Goal: Entertainment & Leisure: Consume media (video, audio)

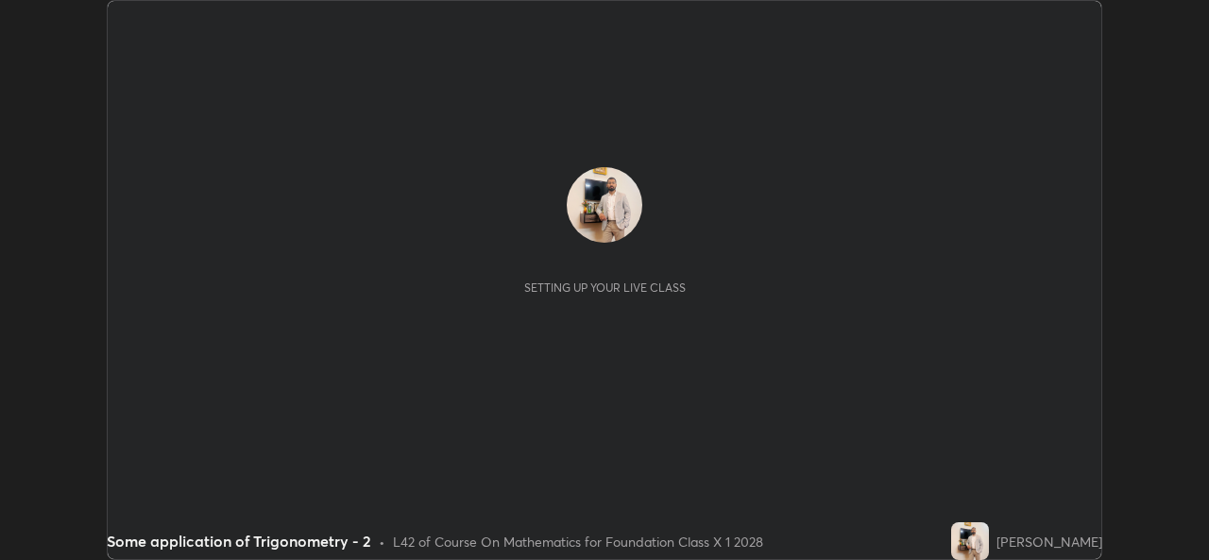
scroll to position [560, 1208]
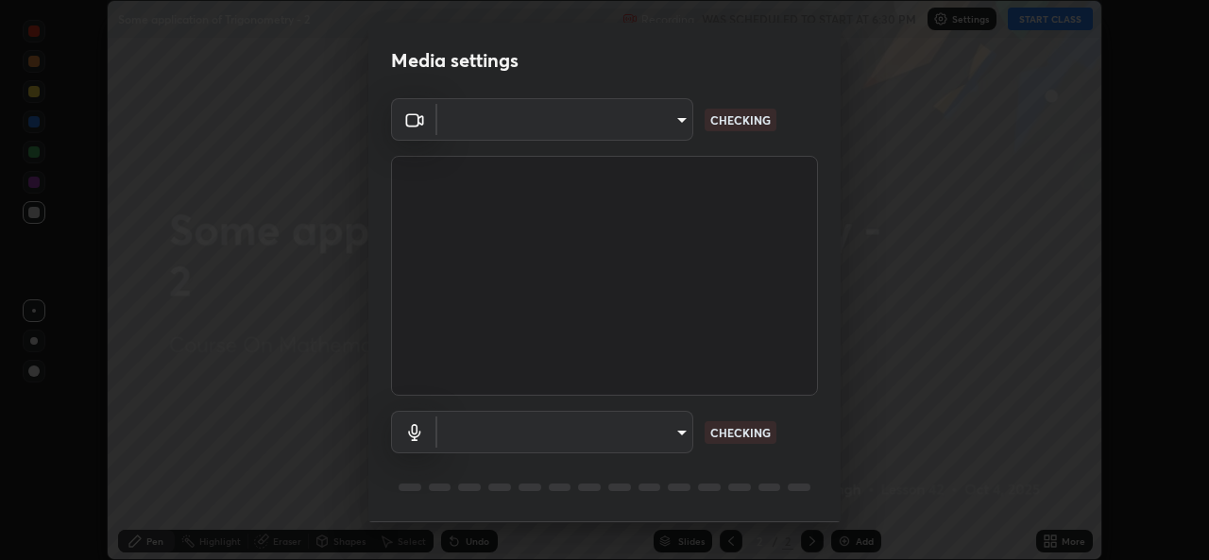
type input "02c526a7d083af2ea0f9b848da83c41b37d7728a07c2247aa6837277cf3aa32d"
type input "1f9b2b7b856d792cc5f4e166810154640c8dc3d584de9c331c588b9cd70d1665"
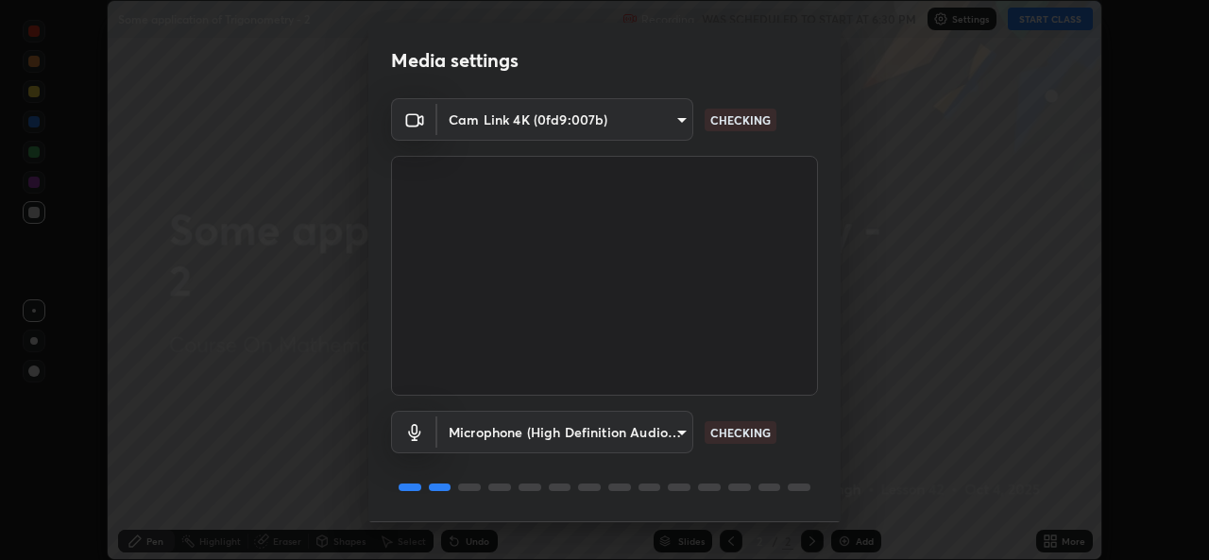
scroll to position [59, 0]
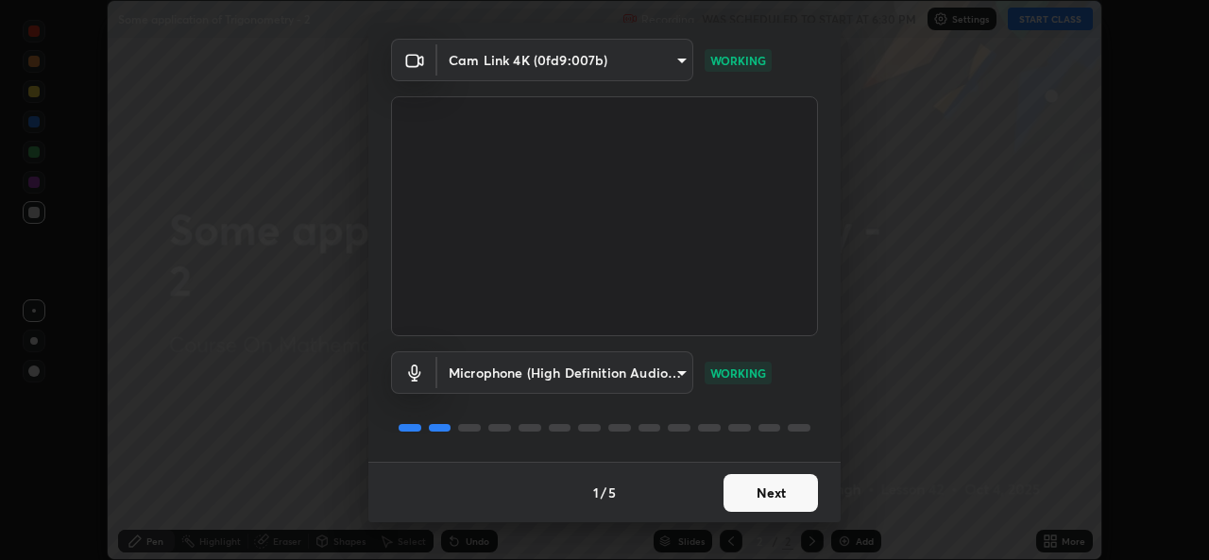
click at [750, 501] on button "Next" at bounding box center [770, 493] width 94 height 38
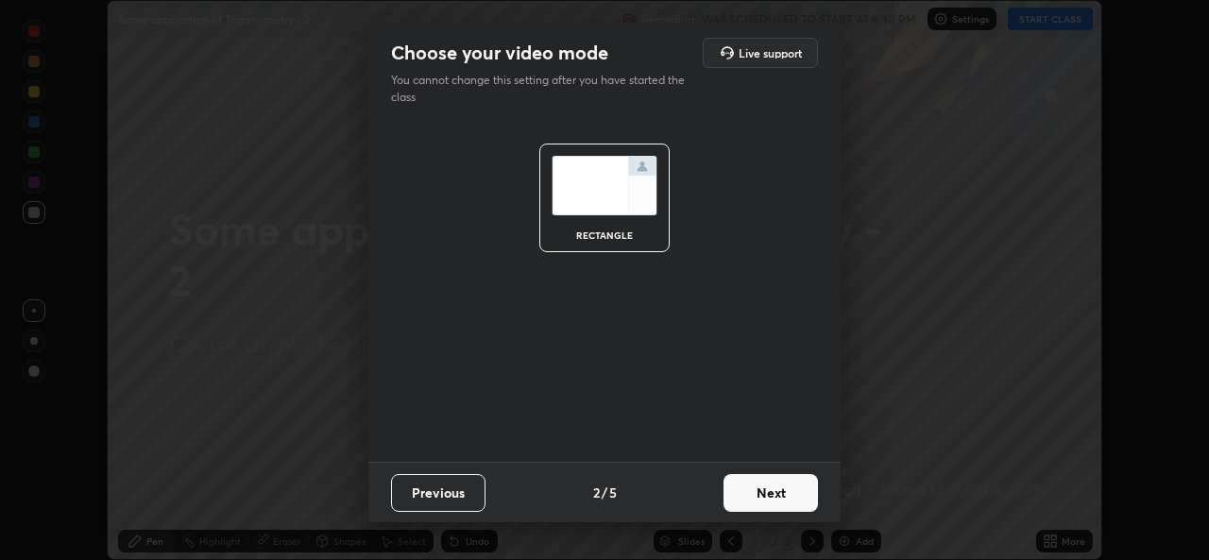
scroll to position [0, 0]
click at [745, 495] on button "Next" at bounding box center [770, 493] width 94 height 38
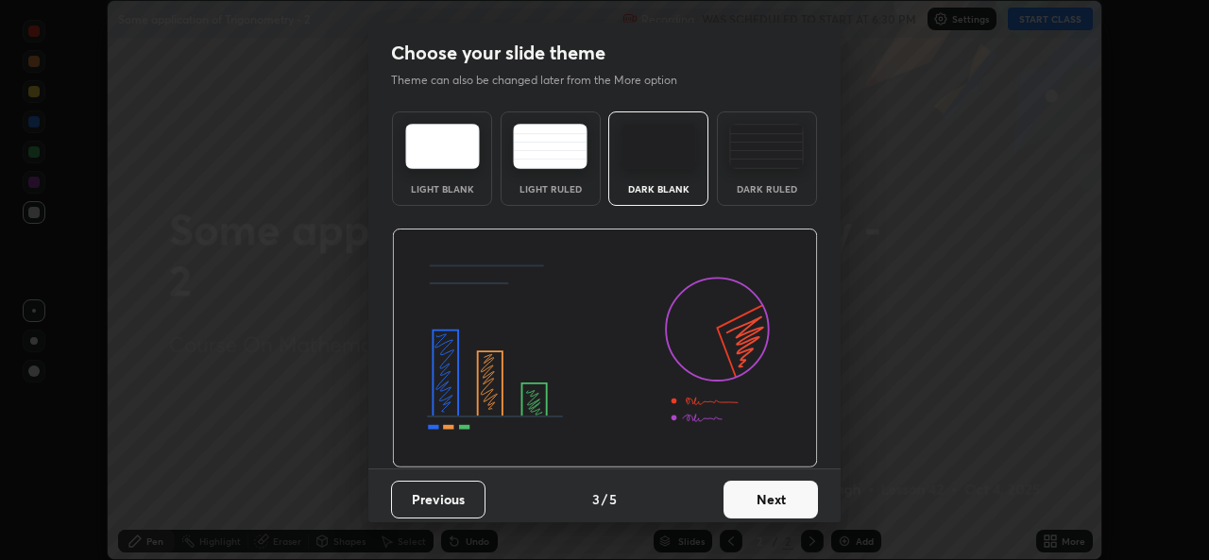
click at [742, 495] on button "Next" at bounding box center [770, 500] width 94 height 38
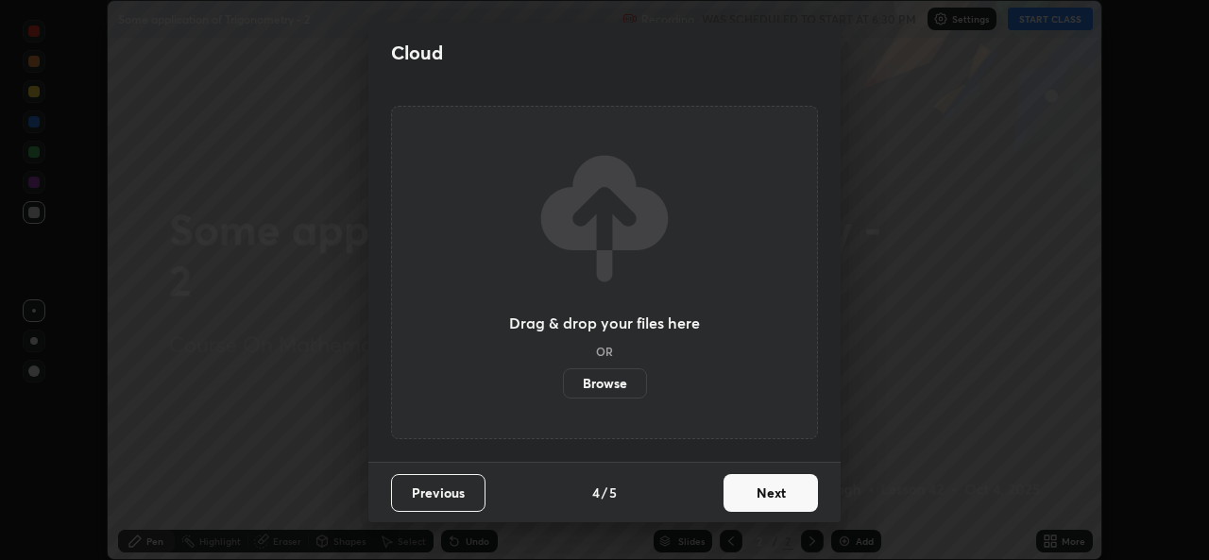
click at [735, 497] on button "Next" at bounding box center [770, 493] width 94 height 38
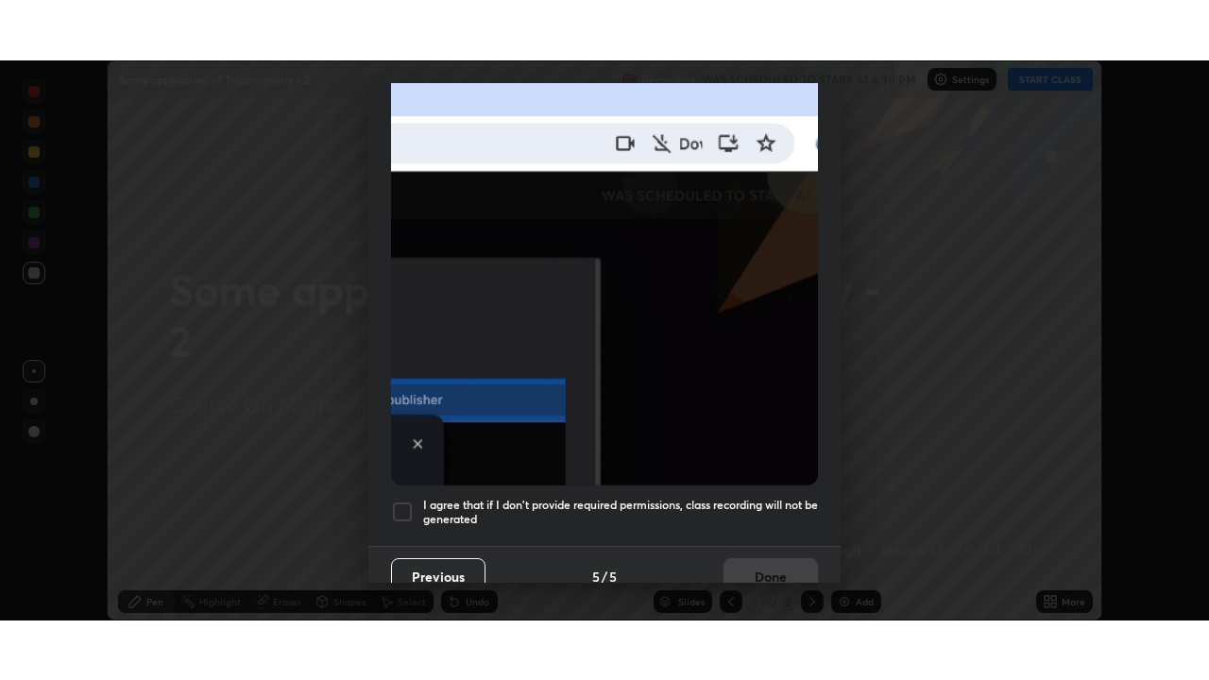
scroll to position [445, 0]
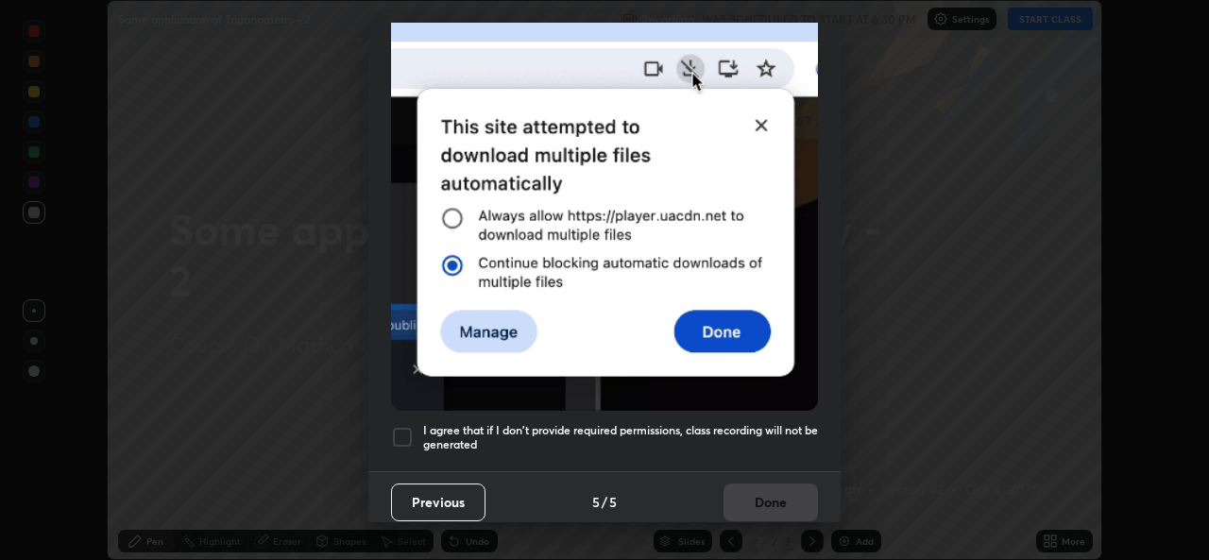
click at [401, 429] on div at bounding box center [402, 437] width 23 height 23
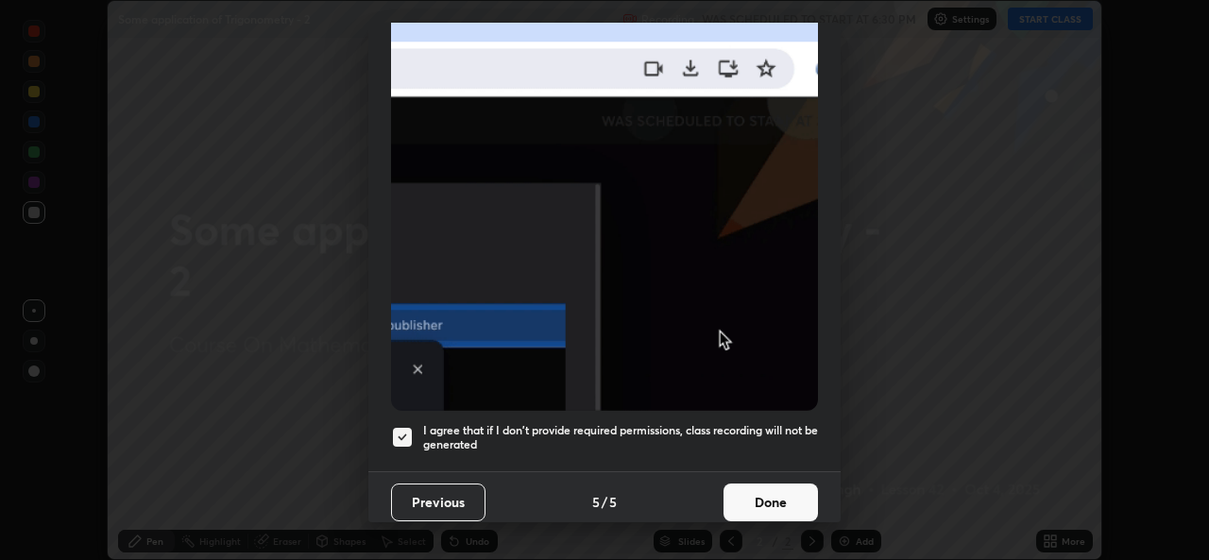
click at [742, 495] on button "Done" at bounding box center [770, 503] width 94 height 38
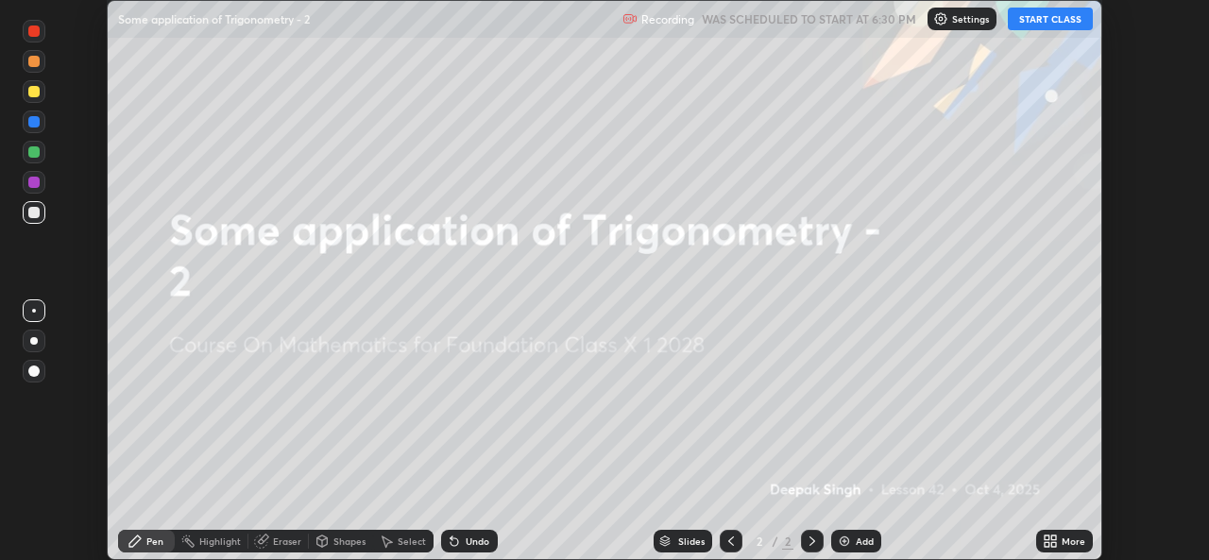
click at [1048, 535] on icon at bounding box center [1046, 537] width 5 height 5
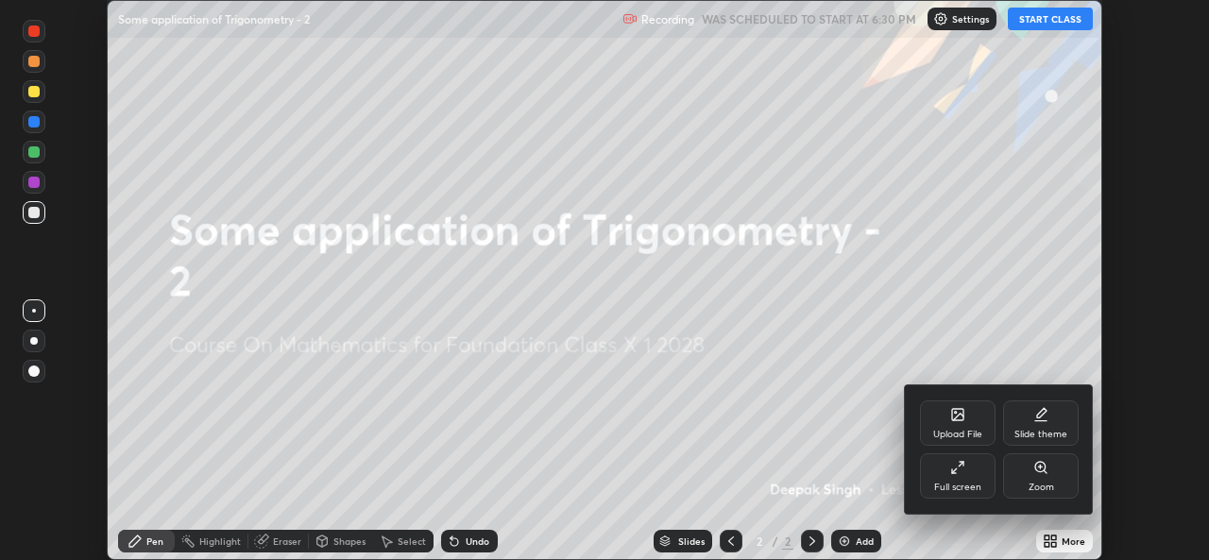
click at [957, 472] on icon at bounding box center [957, 467] width 15 height 15
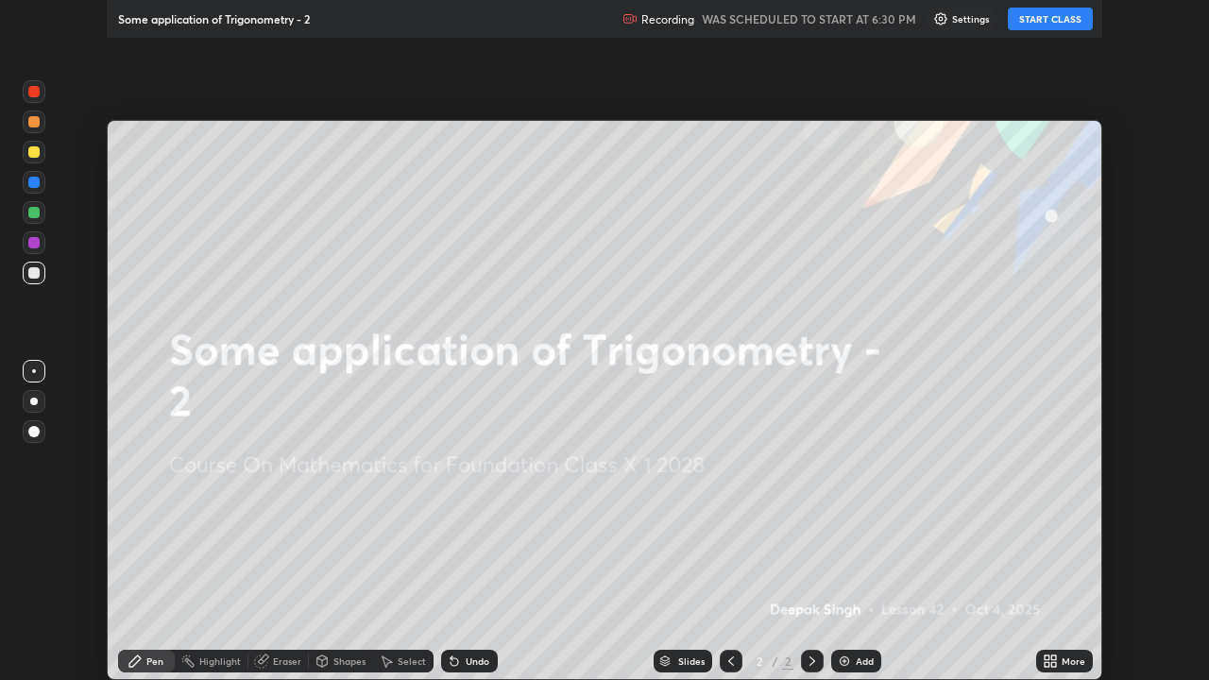
scroll to position [680, 1209]
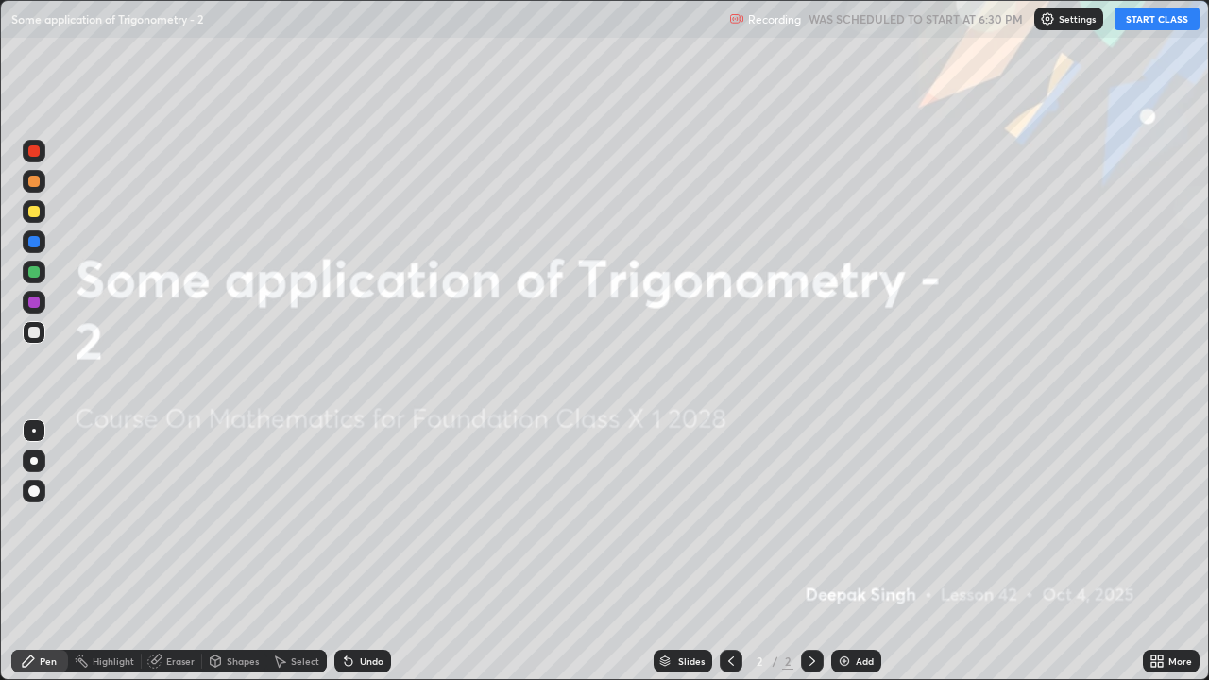
click at [1136, 25] on button "START CLASS" at bounding box center [1156, 19] width 85 height 23
click at [861, 559] on div "Add" at bounding box center [865, 660] width 18 height 9
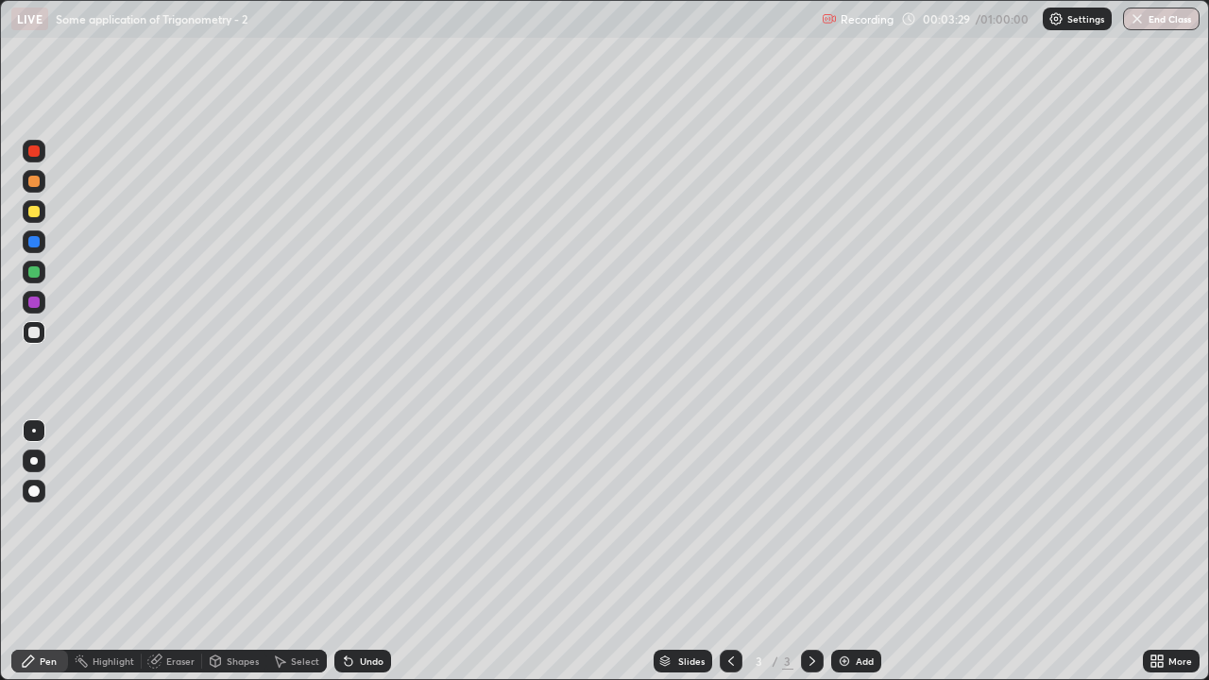
click at [360, 559] on div "Undo" at bounding box center [372, 660] width 24 height 9
click at [361, 559] on div "Undo" at bounding box center [372, 660] width 24 height 9
click at [847, 559] on img at bounding box center [844, 661] width 15 height 15
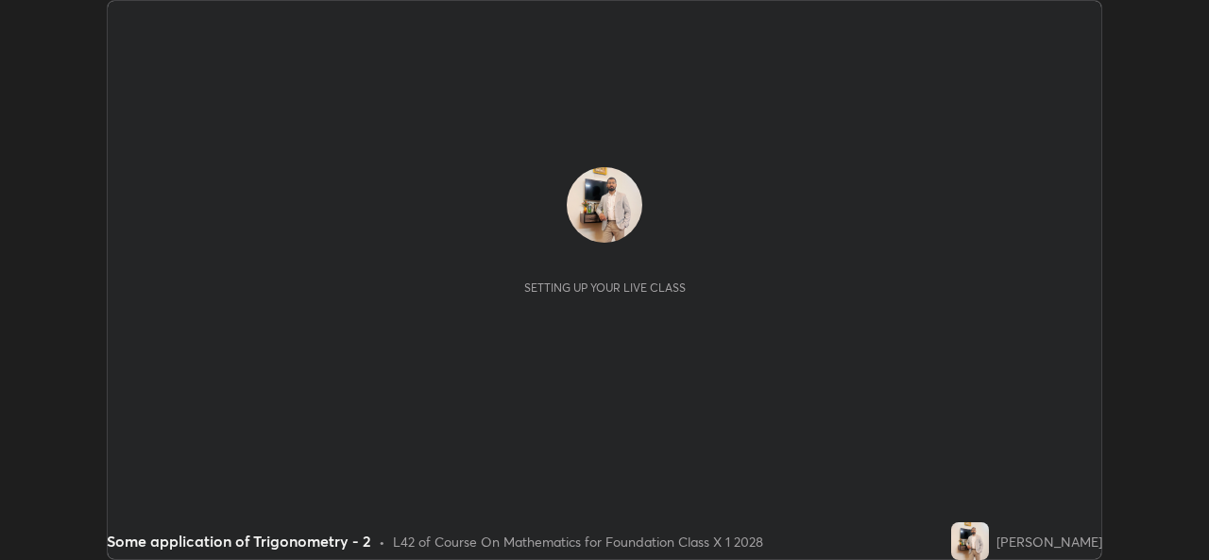
scroll to position [560, 1209]
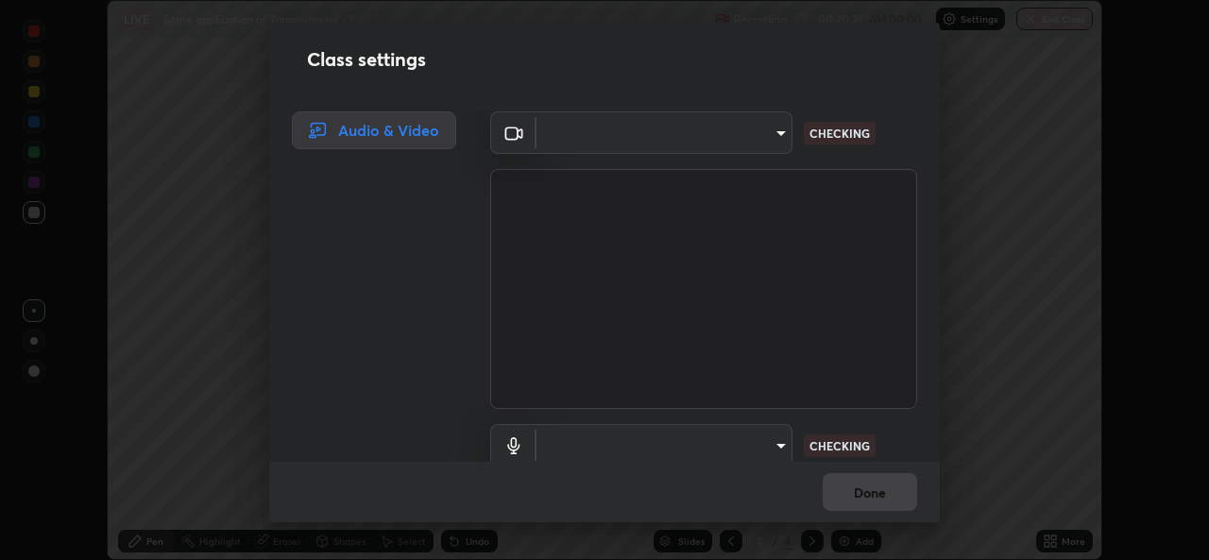
type input "02c526a7d083af2ea0f9b848da83c41b37d7728a07c2247aa6837277cf3aa32d"
type input "1f9b2b7b856d792cc5f4e166810154640c8dc3d584de9c331c588b9cd70d1665"
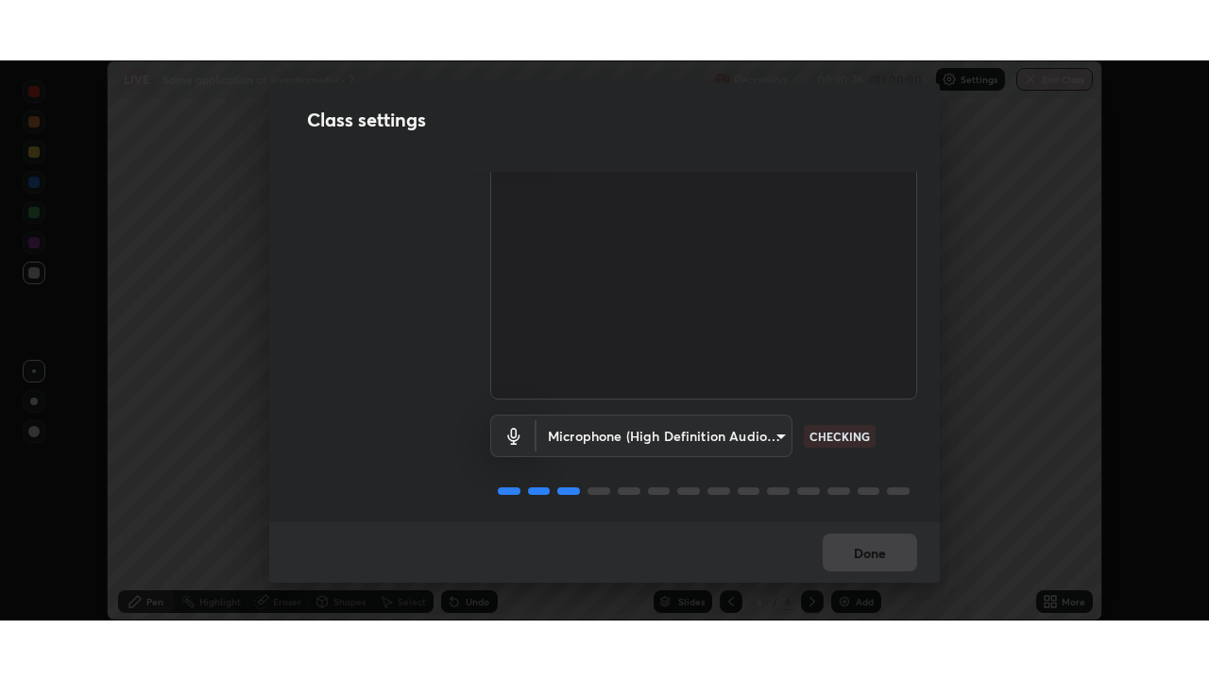
scroll to position [78, 0]
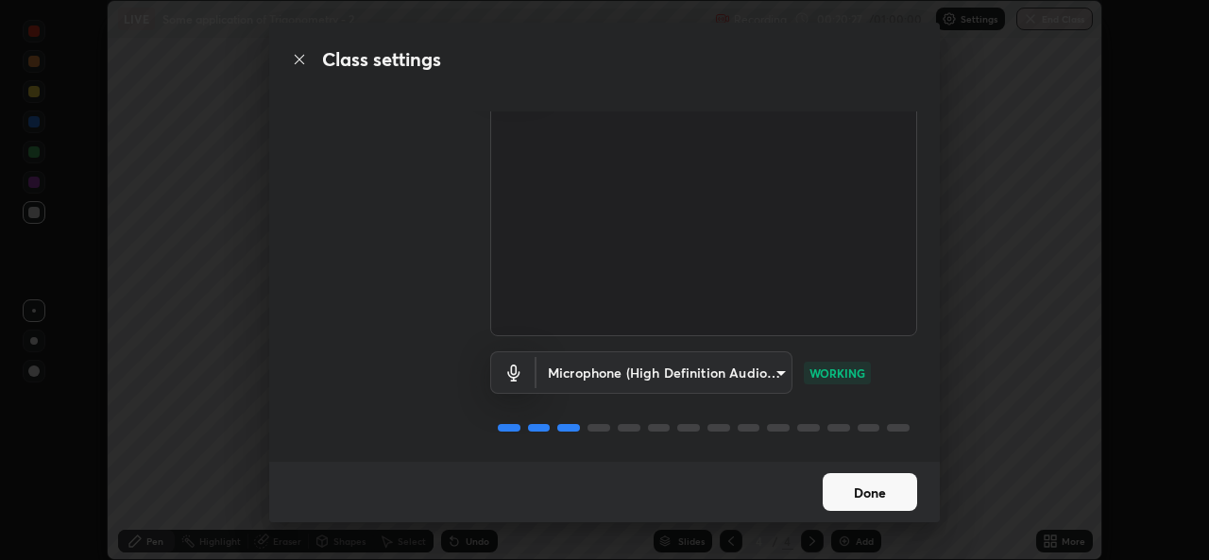
click at [853, 493] on button "Done" at bounding box center [870, 492] width 94 height 38
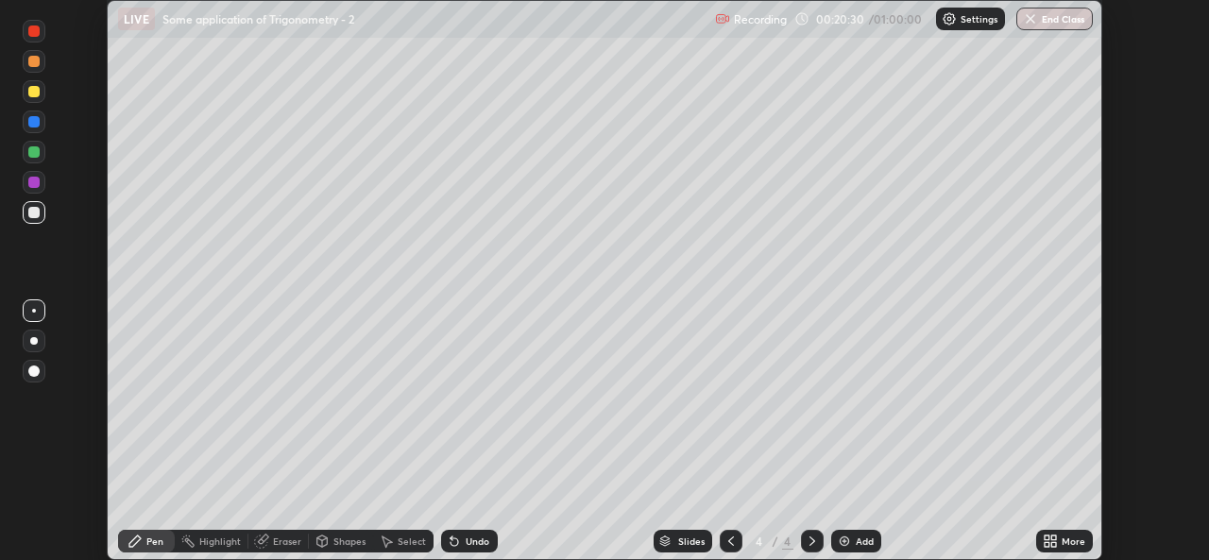
click at [1052, 540] on icon at bounding box center [1053, 537] width 5 height 5
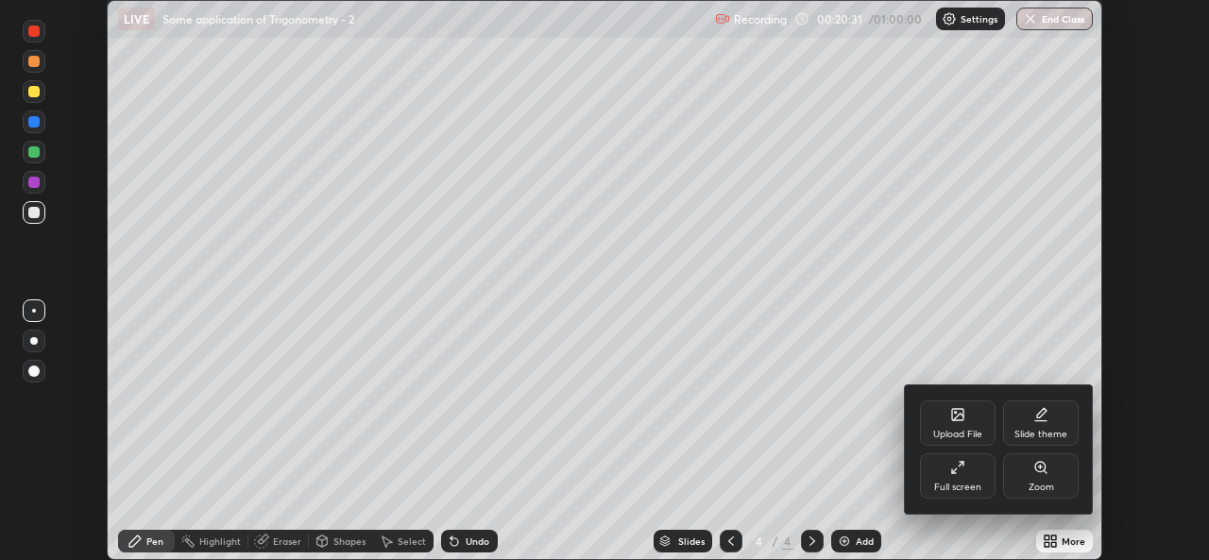
click at [959, 477] on div "Full screen" at bounding box center [958, 475] width 76 height 45
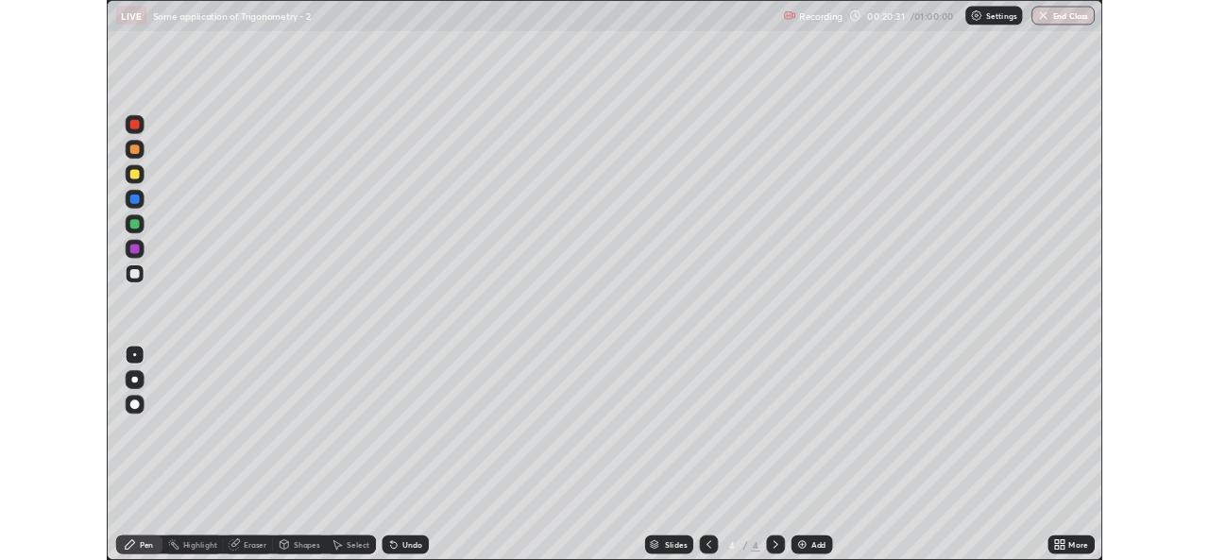
scroll to position [680, 1209]
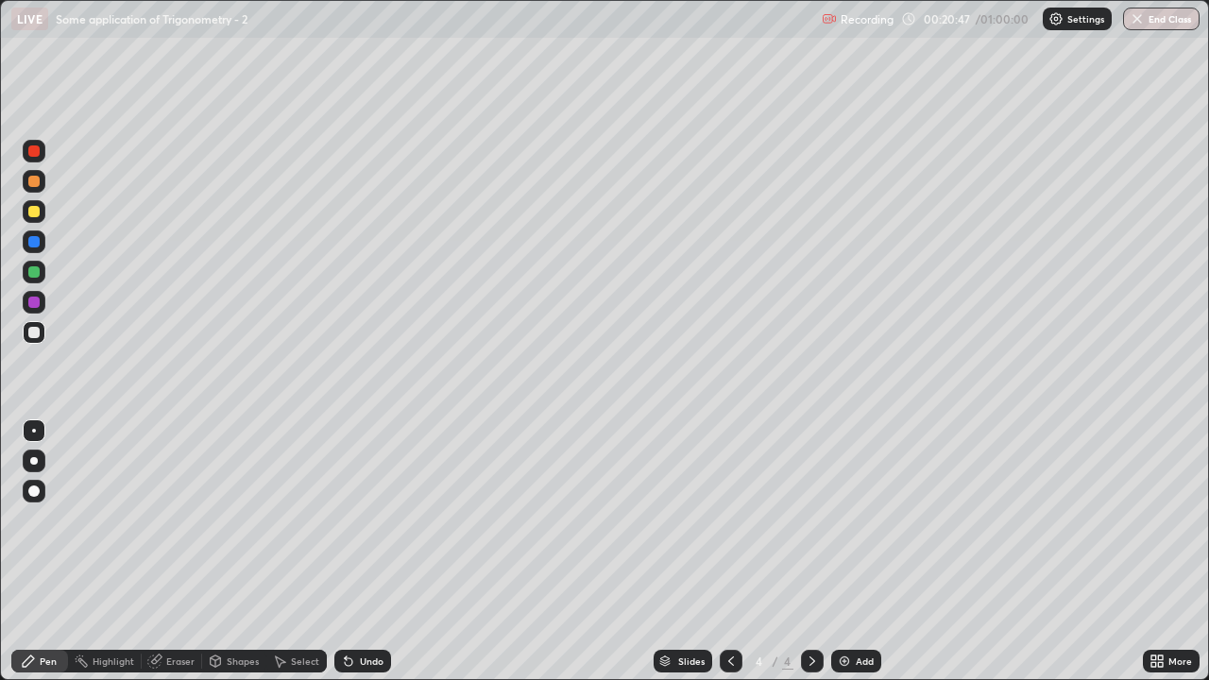
click at [365, 559] on div "Undo" at bounding box center [372, 660] width 24 height 9
click at [346, 559] on icon at bounding box center [349, 662] width 8 height 8
click at [357, 559] on div "Undo" at bounding box center [362, 661] width 57 height 23
click at [363, 559] on div "Undo" at bounding box center [362, 661] width 57 height 23
click at [365, 559] on div "Undo" at bounding box center [362, 661] width 57 height 23
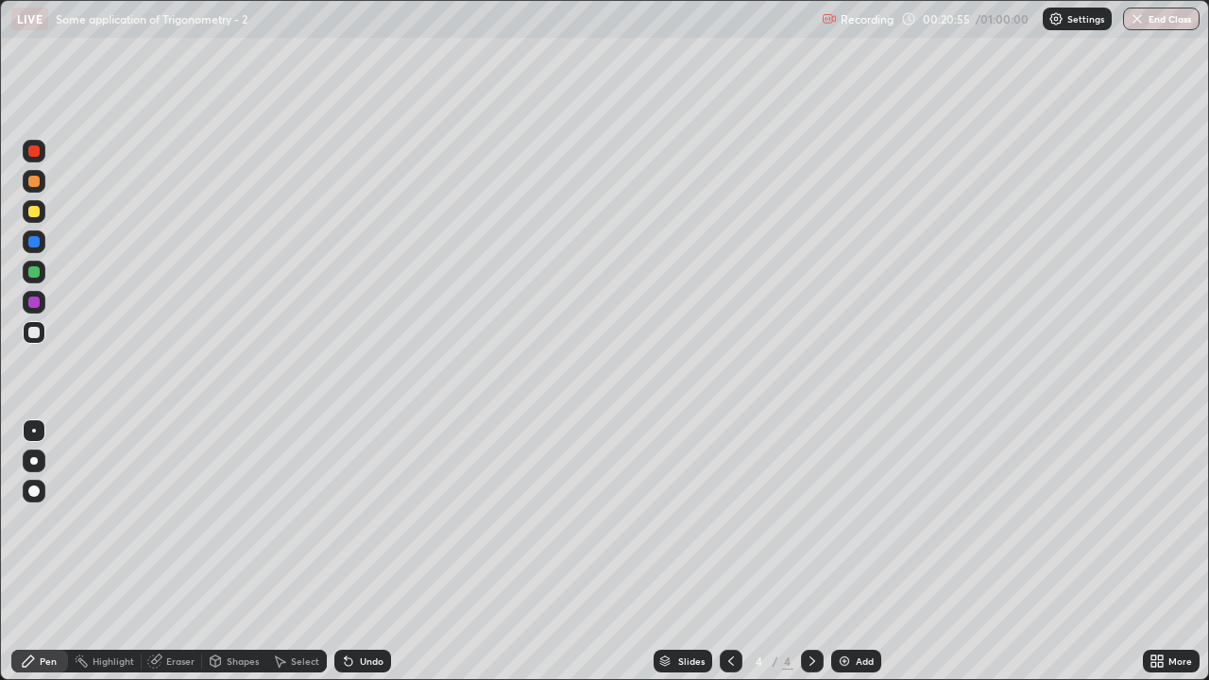
click at [368, 559] on div "Undo" at bounding box center [372, 660] width 24 height 9
click at [365, 559] on div "Undo" at bounding box center [372, 660] width 24 height 9
click at [371, 559] on div "Undo" at bounding box center [372, 660] width 24 height 9
click at [363, 559] on div "Undo" at bounding box center [372, 660] width 24 height 9
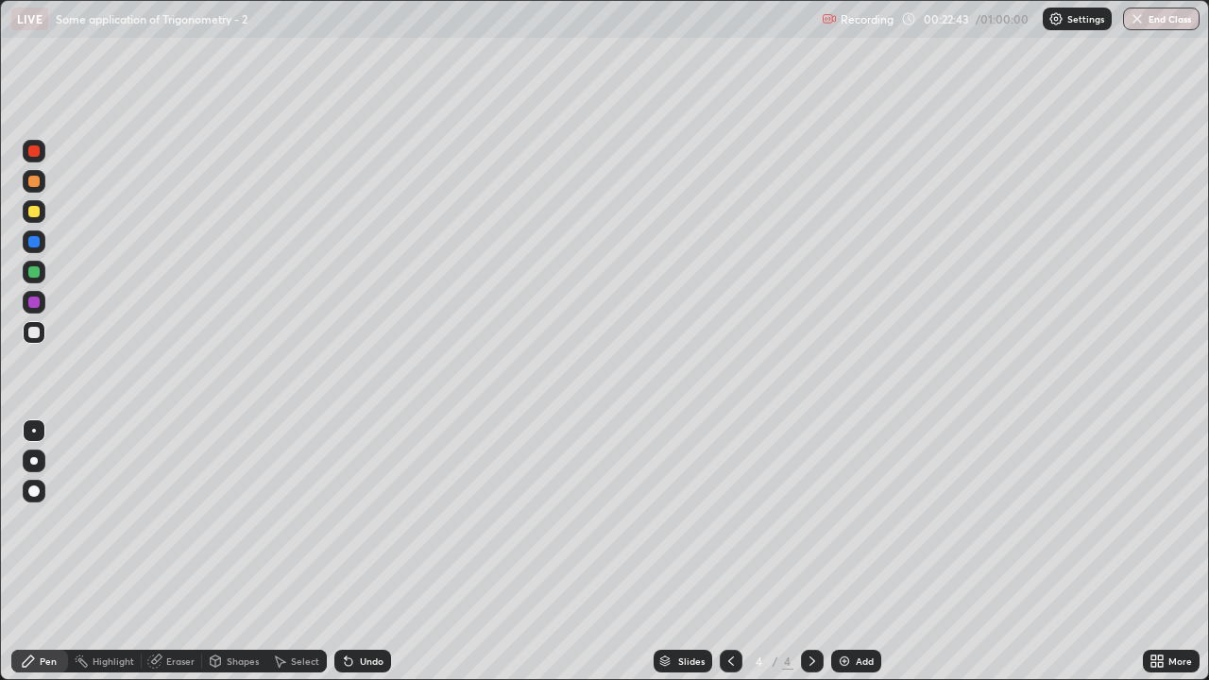
click at [164, 559] on div "Eraser" at bounding box center [172, 661] width 60 height 23
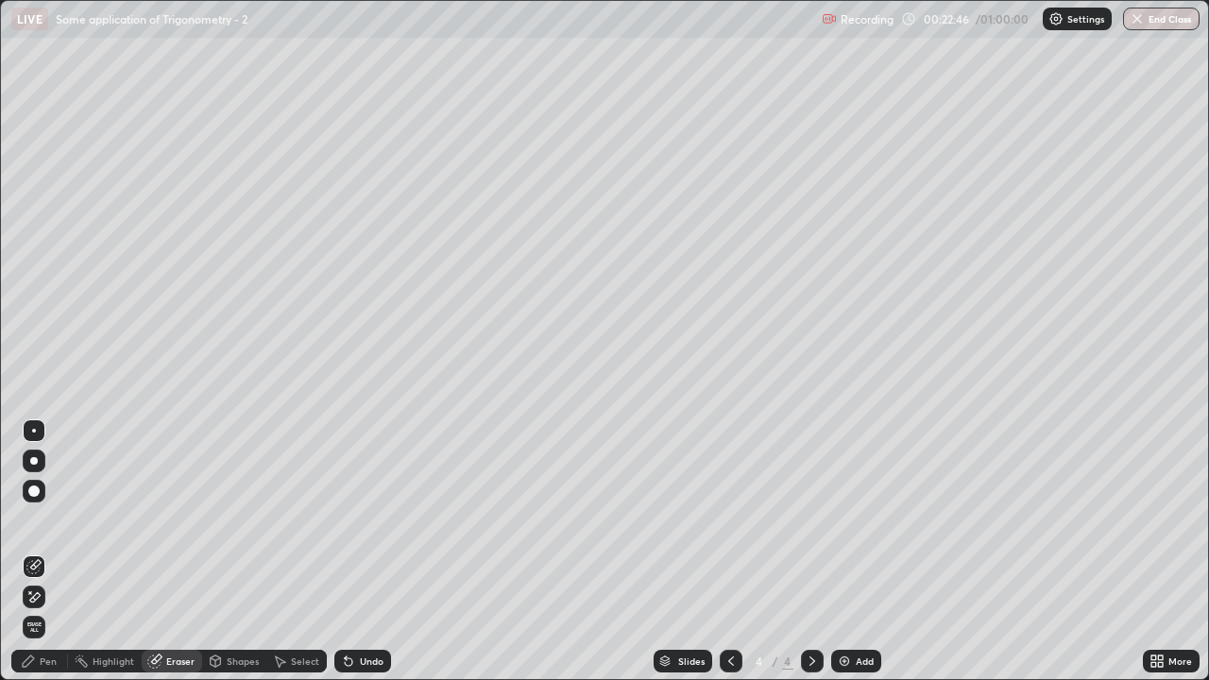
click at [49, 559] on div "Pen" at bounding box center [48, 660] width 17 height 9
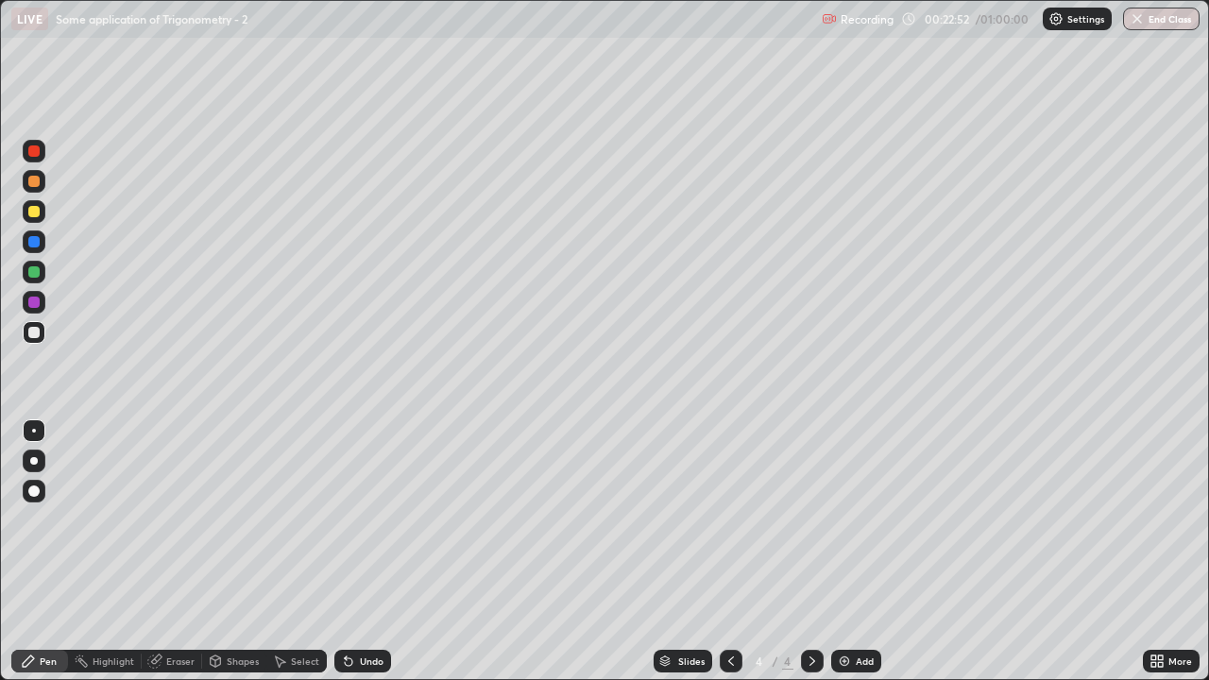
click at [360, 559] on div "Undo" at bounding box center [372, 660] width 24 height 9
click at [856, 559] on div "Add" at bounding box center [865, 660] width 18 height 9
click at [163, 559] on div "Eraser" at bounding box center [172, 661] width 60 height 23
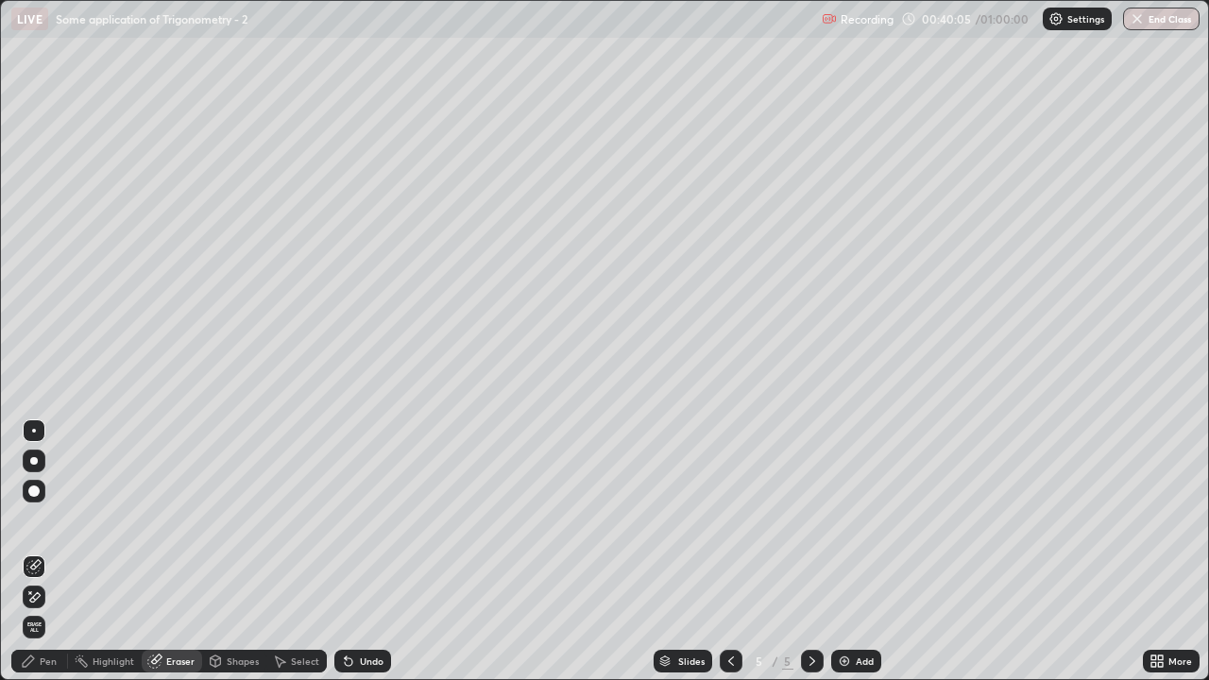
click at [55, 559] on div "Pen" at bounding box center [48, 660] width 17 height 9
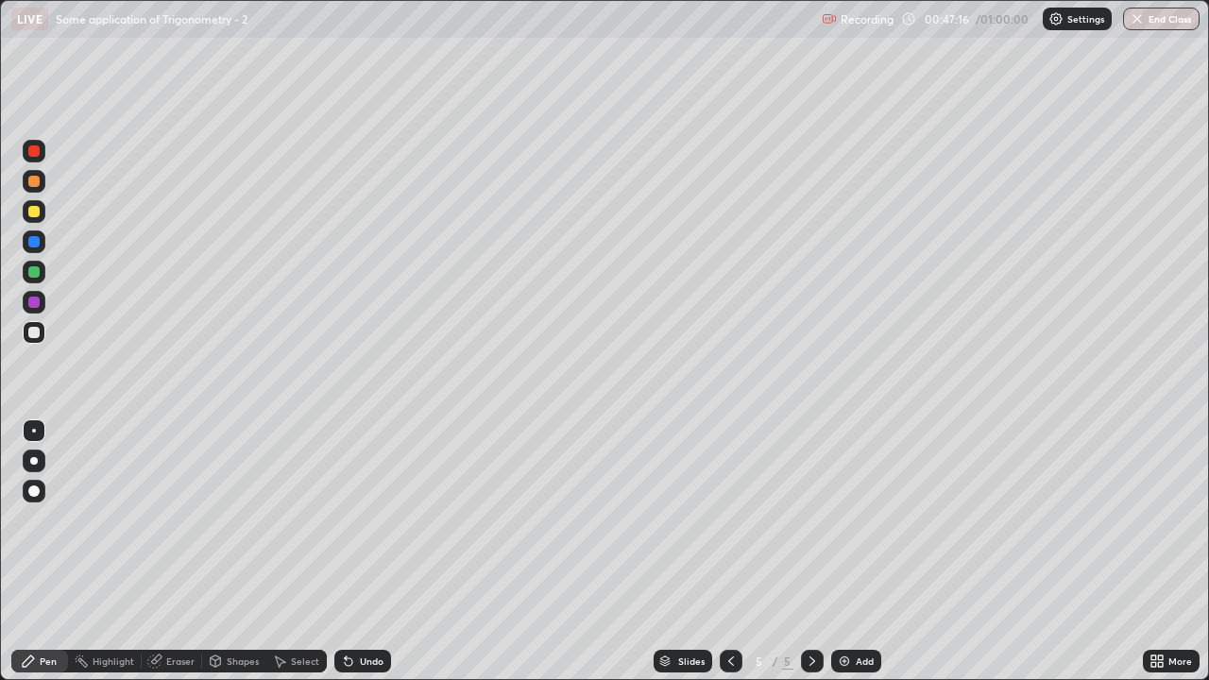
click at [848, 559] on img at bounding box center [844, 661] width 15 height 15
click at [1158, 559] on icon at bounding box center [1160, 664] width 5 height 5
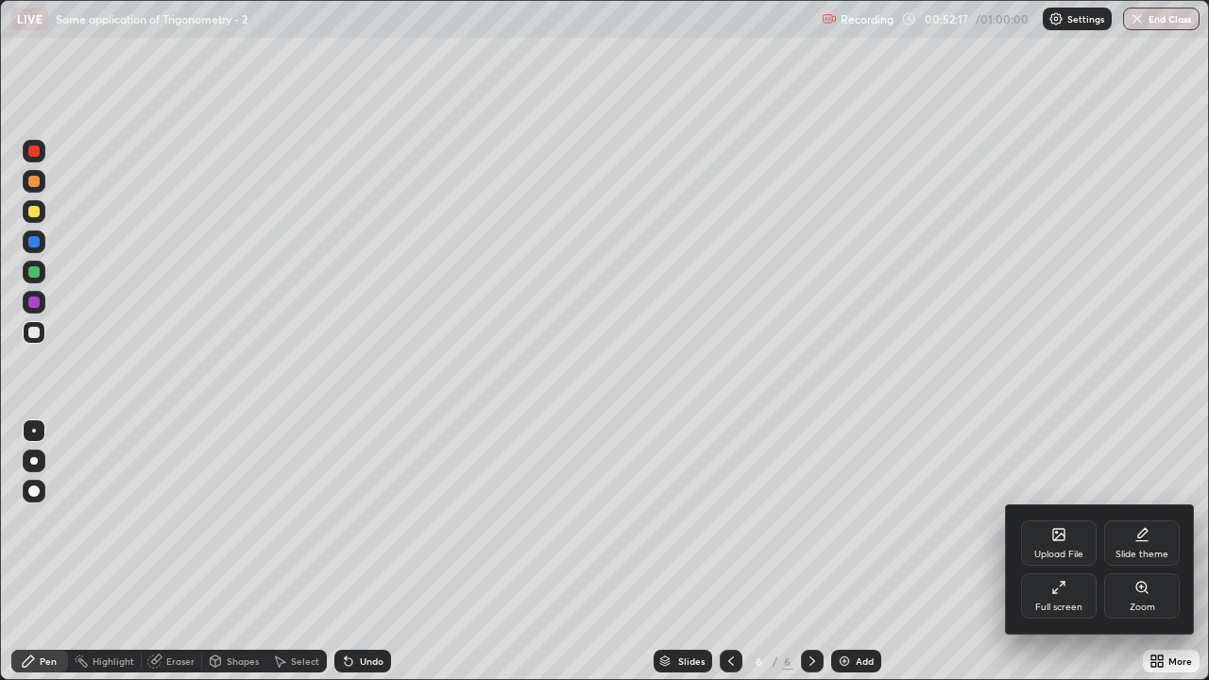
click at [1055, 559] on icon at bounding box center [1055, 591] width 4 height 4
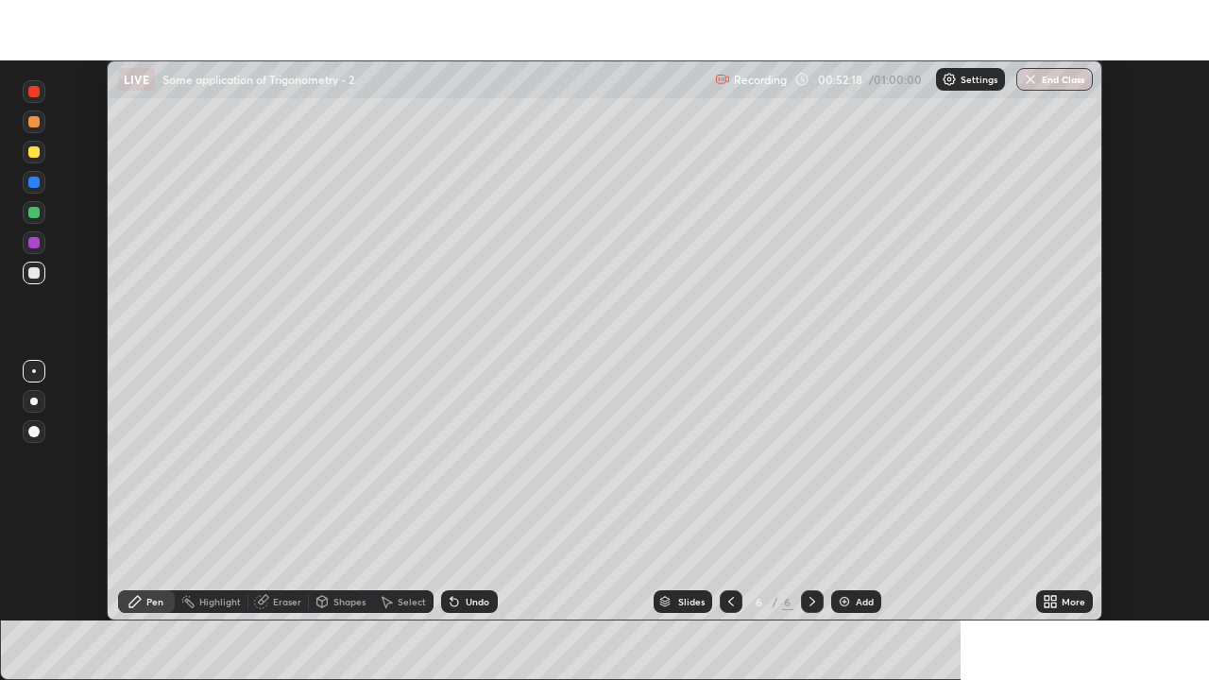
scroll to position [93879, 93230]
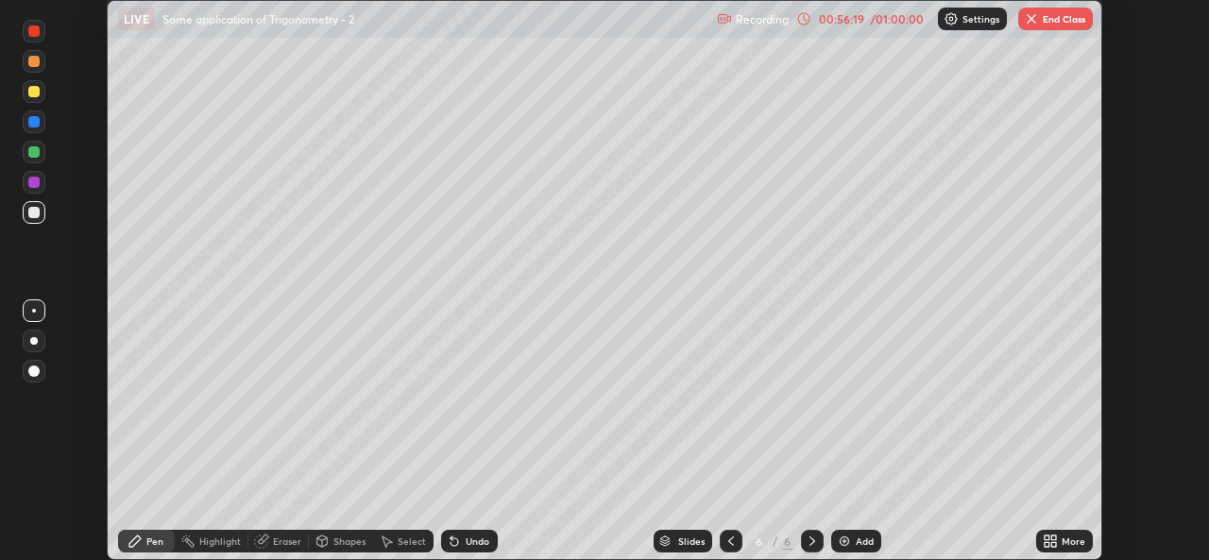
click at [842, 549] on div "Add" at bounding box center [856, 541] width 50 height 23
click at [1051, 538] on icon at bounding box center [1053, 537] width 5 height 5
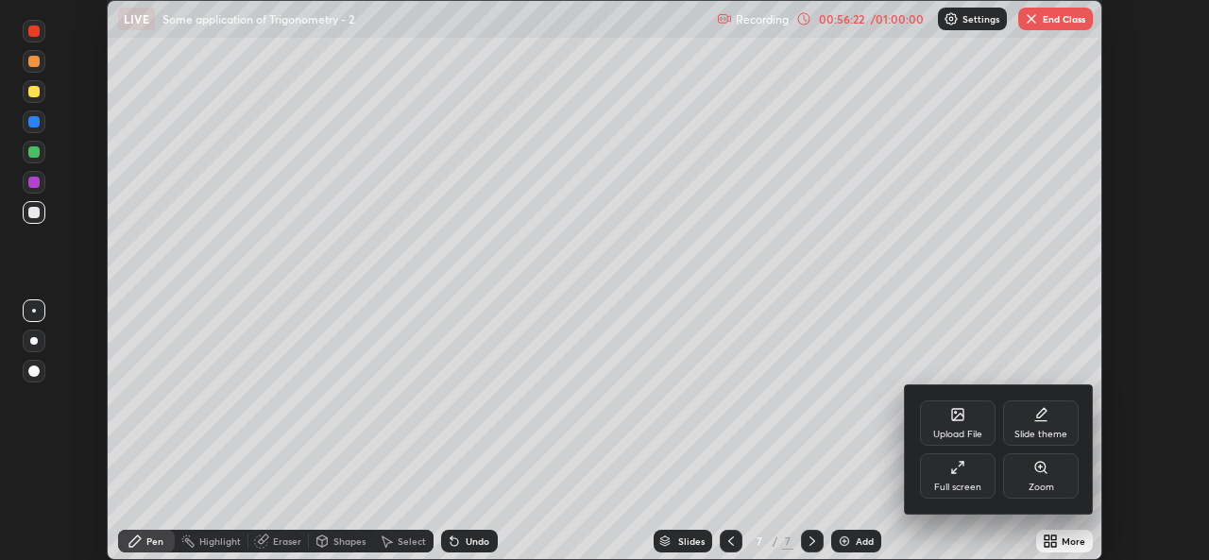
click at [953, 475] on div "Full screen" at bounding box center [958, 475] width 76 height 45
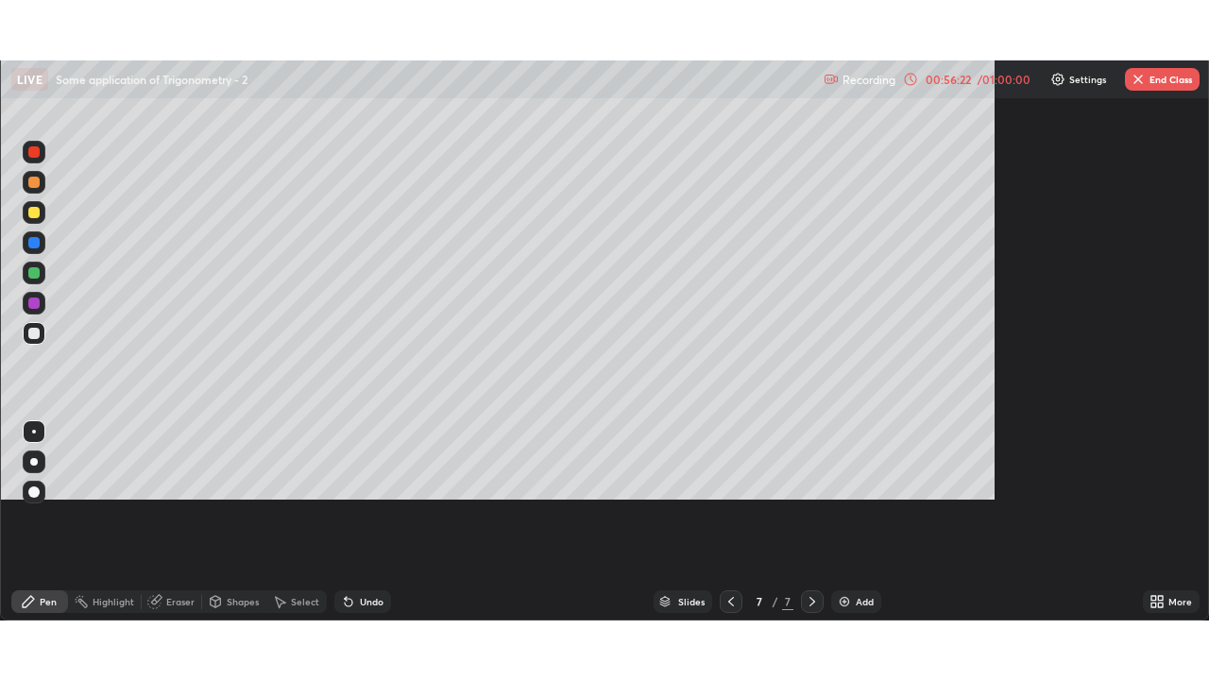
scroll to position [680, 1209]
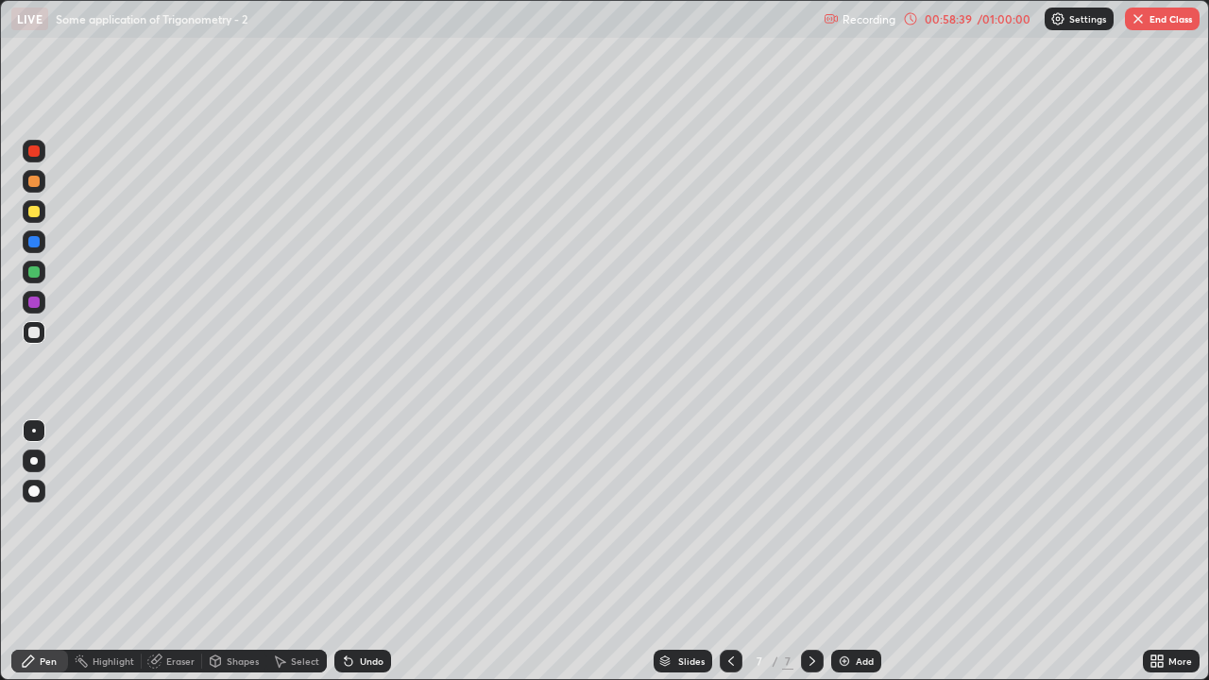
click at [1144, 24] on img "button" at bounding box center [1137, 18] width 15 height 15
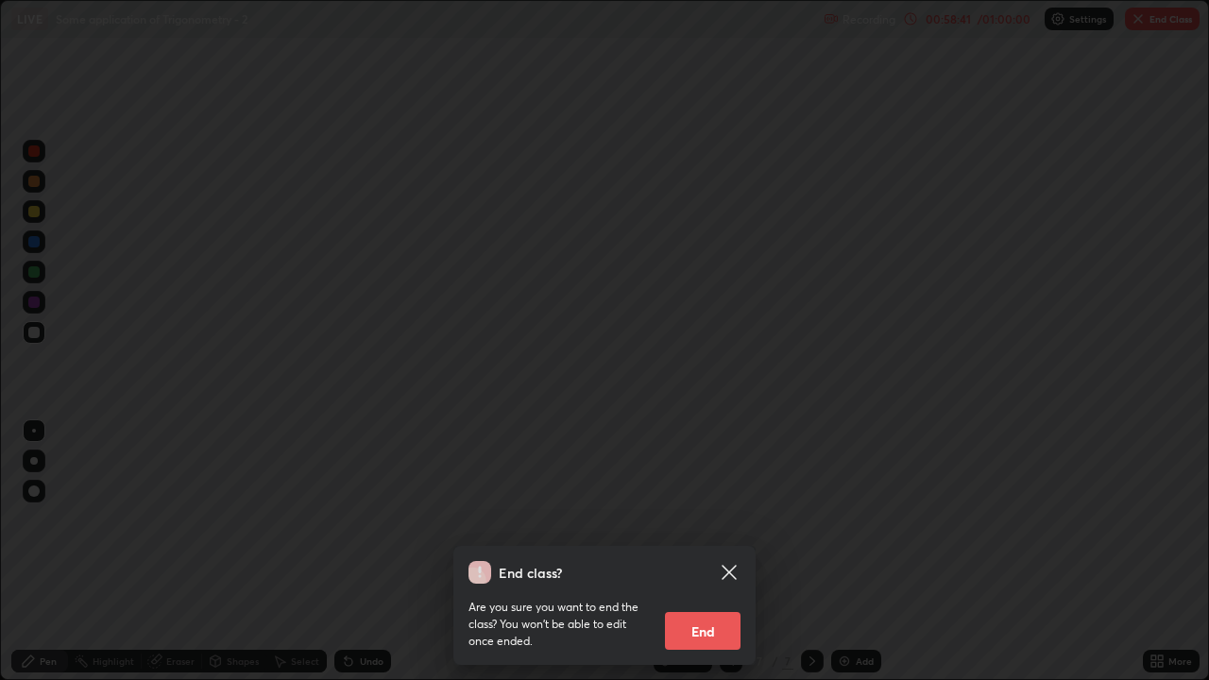
click at [707, 559] on button "End" at bounding box center [703, 631] width 76 height 38
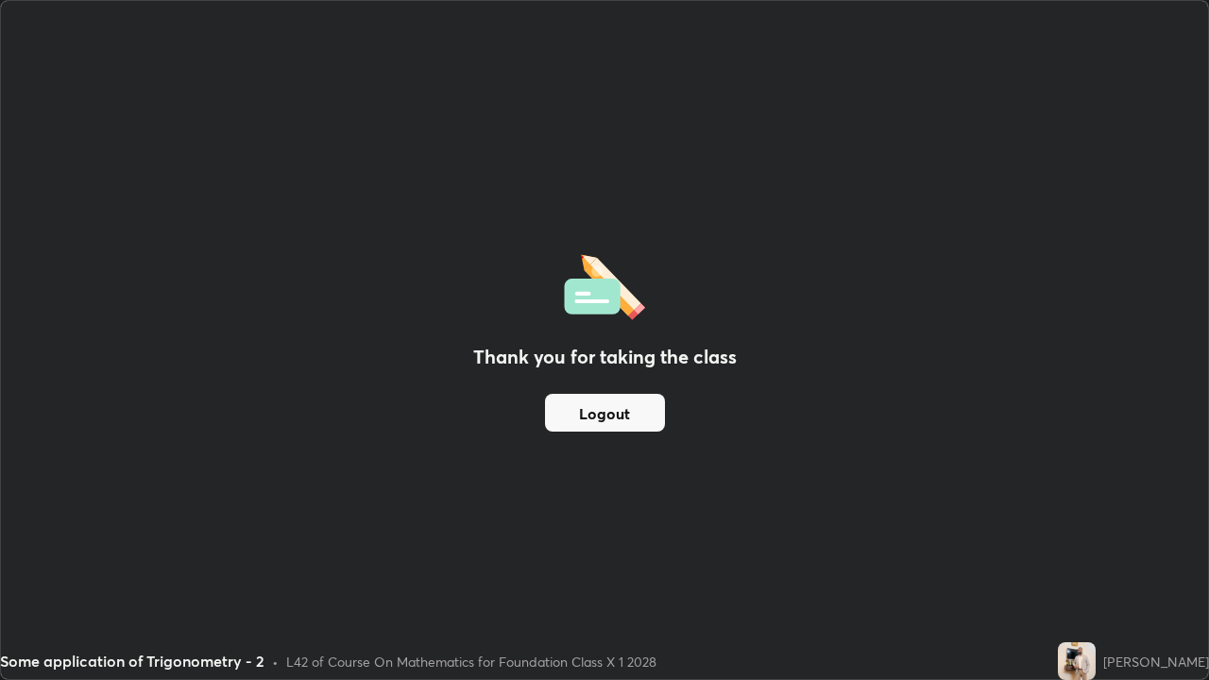
click at [654, 421] on button "Logout" at bounding box center [605, 413] width 120 height 38
